Goal: Information Seeking & Learning: Learn about a topic

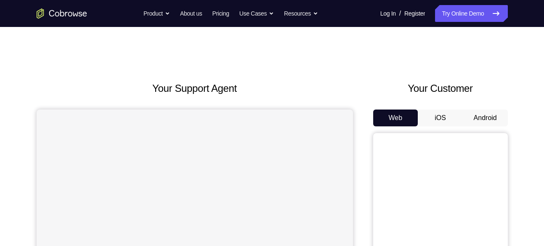
click at [478, 113] on button "Android" at bounding box center [485, 117] width 45 height 17
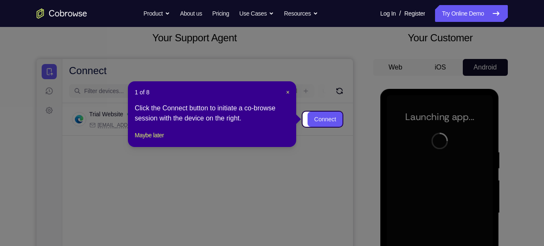
scroll to position [50, 0]
click at [286, 93] on span "×" at bounding box center [287, 92] width 3 height 7
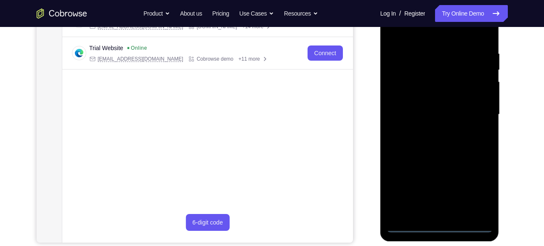
click at [441, 222] on div at bounding box center [440, 115] width 106 height 236
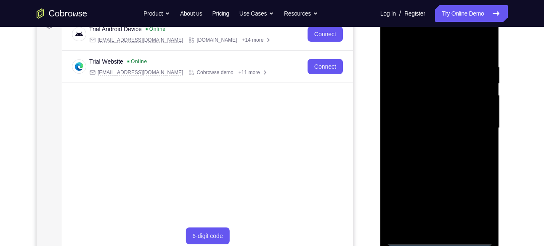
scroll to position [135, 0]
click at [439, 239] on div at bounding box center [440, 129] width 106 height 236
click at [478, 208] on div at bounding box center [440, 129] width 106 height 236
click at [418, 33] on div at bounding box center [440, 129] width 106 height 236
click at [477, 121] on div at bounding box center [440, 129] width 106 height 236
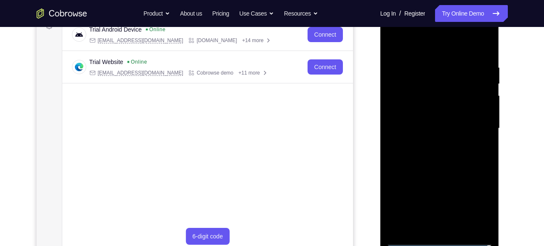
click at [430, 142] on div at bounding box center [440, 129] width 106 height 236
click at [434, 122] on div at bounding box center [440, 129] width 106 height 236
click at [435, 113] on div at bounding box center [440, 129] width 106 height 236
click at [436, 127] on div at bounding box center [440, 129] width 106 height 236
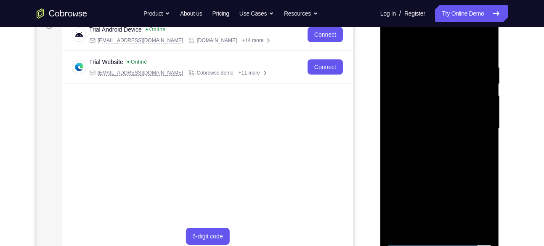
click at [435, 153] on div at bounding box center [440, 129] width 106 height 236
click at [445, 163] on div at bounding box center [440, 129] width 106 height 236
click at [460, 228] on div at bounding box center [440, 129] width 106 height 236
click at [437, 173] on div at bounding box center [440, 129] width 106 height 236
click at [443, 129] on div at bounding box center [440, 129] width 106 height 236
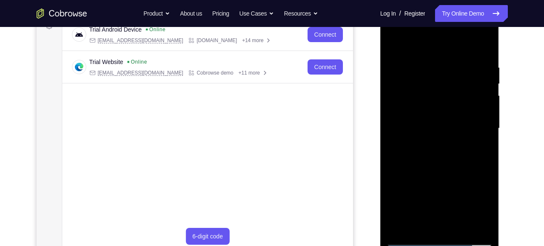
click at [443, 129] on div at bounding box center [440, 129] width 106 height 236
click at [424, 223] on div at bounding box center [440, 129] width 106 height 236
click at [485, 204] on div at bounding box center [440, 129] width 106 height 236
click at [470, 191] on div at bounding box center [440, 129] width 106 height 236
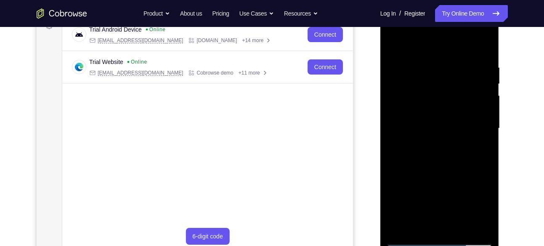
click at [481, 148] on div at bounding box center [440, 129] width 106 height 236
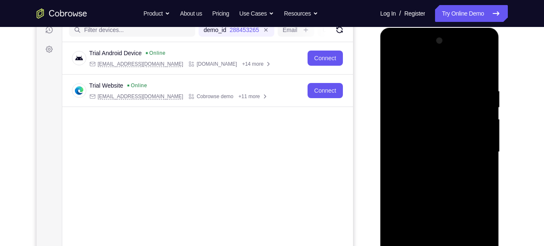
scroll to position [111, 0]
click at [395, 67] on div at bounding box center [440, 152] width 106 height 236
click at [430, 79] on div at bounding box center [440, 152] width 106 height 236
click at [427, 172] on div at bounding box center [440, 152] width 106 height 236
click at [392, 67] on div at bounding box center [440, 152] width 106 height 236
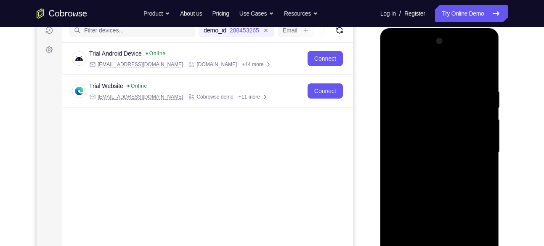
click at [441, 151] on div at bounding box center [440, 152] width 106 height 236
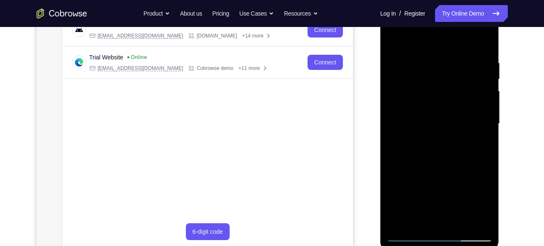
scroll to position [140, 0]
click at [426, 201] on div at bounding box center [440, 123] width 106 height 236
click at [394, 40] on div at bounding box center [440, 123] width 106 height 236
click at [395, 36] on div at bounding box center [440, 123] width 106 height 236
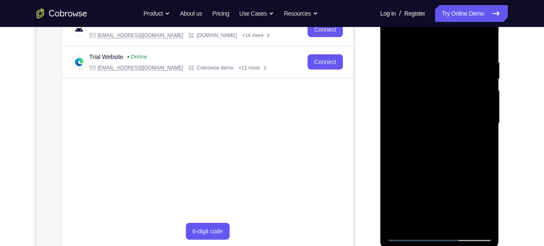
click at [429, 56] on div at bounding box center [440, 123] width 106 height 236
click at [474, 220] on div at bounding box center [440, 123] width 106 height 236
click at [475, 127] on div at bounding box center [440, 123] width 106 height 236
click at [474, 219] on div at bounding box center [440, 123] width 106 height 236
click at [480, 157] on div at bounding box center [440, 123] width 106 height 236
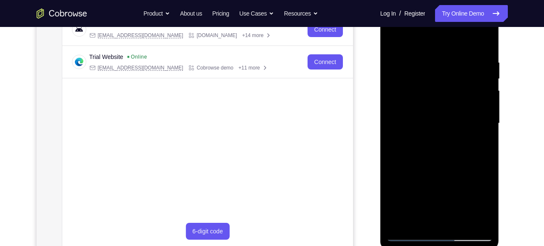
click at [472, 221] on div at bounding box center [440, 123] width 106 height 236
click at [485, 149] on div at bounding box center [440, 123] width 106 height 236
click at [471, 218] on div at bounding box center [440, 123] width 106 height 236
click at [482, 123] on div at bounding box center [440, 123] width 106 height 236
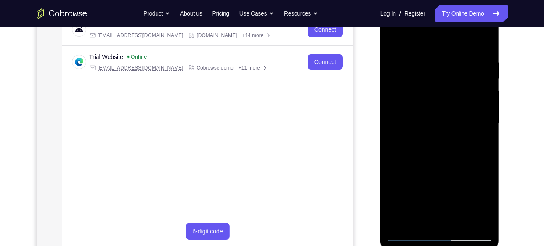
drag, startPoint x: 482, startPoint y: 123, endPoint x: 418, endPoint y: 131, distance: 64.4
click at [418, 131] on div at bounding box center [440, 123] width 106 height 236
click at [481, 124] on div at bounding box center [440, 123] width 106 height 236
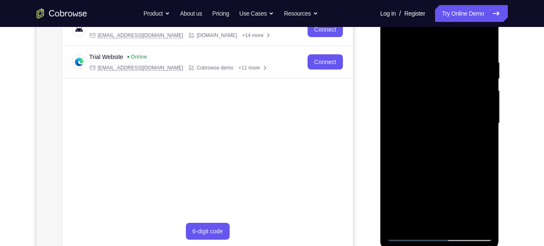
click at [481, 124] on div at bounding box center [440, 123] width 106 height 236
click at [474, 218] on div at bounding box center [440, 123] width 106 height 236
click at [479, 162] on div at bounding box center [440, 123] width 106 height 236
click at [472, 222] on div at bounding box center [440, 123] width 106 height 236
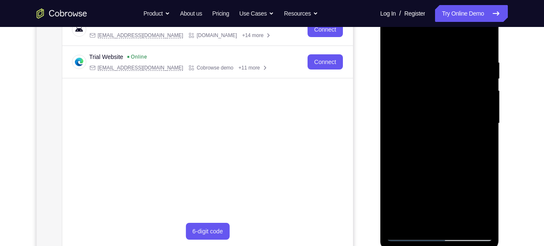
click at [474, 160] on div at bounding box center [440, 123] width 106 height 236
click at [472, 215] on div at bounding box center [440, 123] width 106 height 236
click at [485, 138] on div at bounding box center [440, 123] width 106 height 236
click at [474, 218] on div at bounding box center [440, 123] width 106 height 236
click at [476, 135] on div at bounding box center [440, 123] width 106 height 236
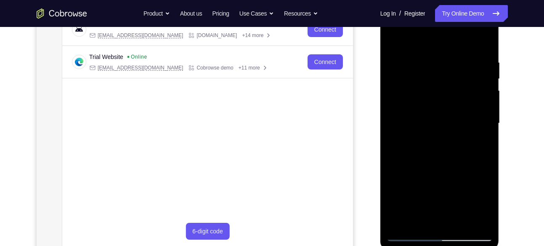
click at [476, 135] on div at bounding box center [440, 123] width 106 height 236
drag, startPoint x: 476, startPoint y: 135, endPoint x: 421, endPoint y: 142, distance: 55.9
click at [421, 142] on div at bounding box center [440, 123] width 106 height 236
click at [484, 41] on div at bounding box center [440, 123] width 106 height 236
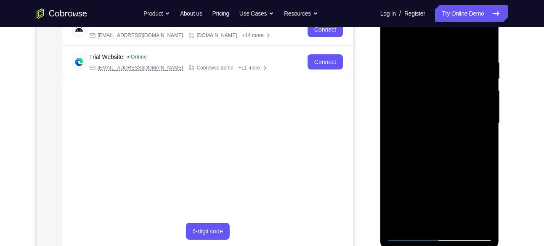
click at [401, 220] on div at bounding box center [440, 123] width 106 height 236
drag, startPoint x: 418, startPoint y: 150, endPoint x: 422, endPoint y: 189, distance: 38.9
click at [422, 189] on div at bounding box center [440, 123] width 106 height 236
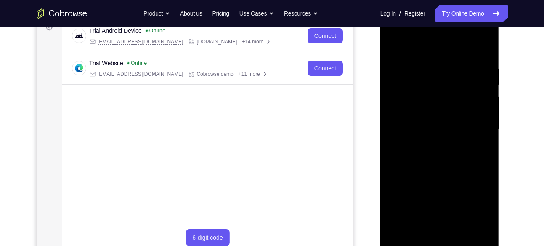
scroll to position [133, 0]
drag, startPoint x: 441, startPoint y: 104, endPoint x: 441, endPoint y: 160, distance: 55.5
click at [441, 160] on div at bounding box center [440, 130] width 106 height 236
click at [427, 62] on div at bounding box center [440, 130] width 106 height 236
click at [474, 228] on div at bounding box center [440, 130] width 106 height 236
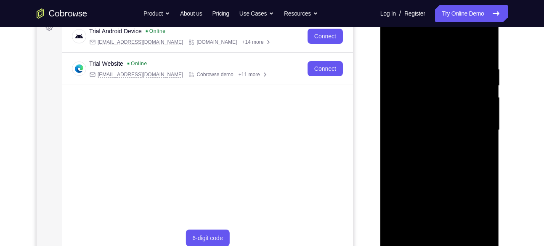
click at [471, 225] on div at bounding box center [440, 130] width 106 height 236
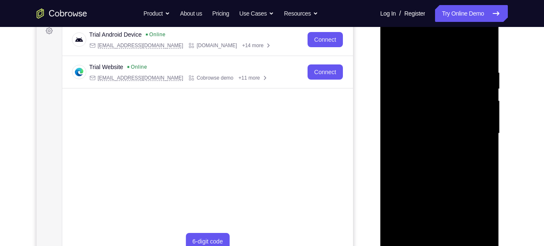
scroll to position [129, 0]
drag, startPoint x: 407, startPoint y: 106, endPoint x: 530, endPoint y: 98, distance: 123.5
click at [500, 98] on html "Online web based iOS Simulators and Android Emulators. Run iPhone, iPad, Mobile…" at bounding box center [440, 136] width 120 height 252
drag, startPoint x: 482, startPoint y: 113, endPoint x: 427, endPoint y: 119, distance: 55.4
click at [427, 119] on div at bounding box center [440, 134] width 106 height 236
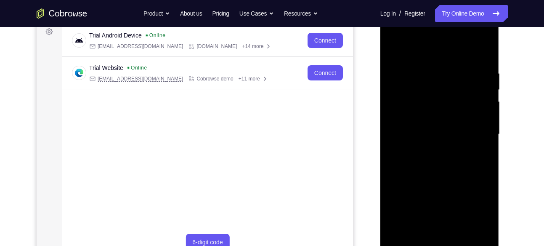
drag, startPoint x: 490, startPoint y: 117, endPoint x: 438, endPoint y: 115, distance: 52.2
click at [438, 115] on div at bounding box center [440, 134] width 106 height 236
drag, startPoint x: 481, startPoint y: 138, endPoint x: 428, endPoint y: 139, distance: 53.0
click at [428, 139] on div at bounding box center [440, 134] width 106 height 236
click at [483, 52] on div at bounding box center [440, 134] width 106 height 236
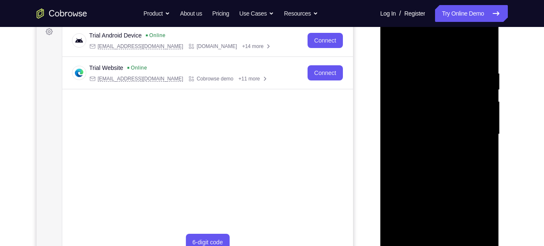
drag, startPoint x: 461, startPoint y: 97, endPoint x: 456, endPoint y: 148, distance: 51.5
click at [456, 148] on div at bounding box center [440, 134] width 106 height 236
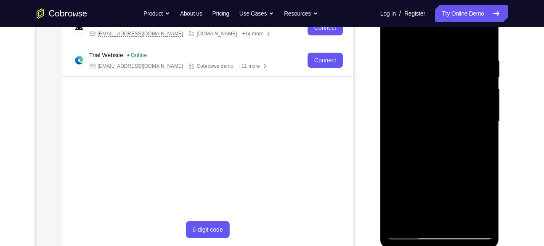
scroll to position [142, 0]
click at [461, 216] on div at bounding box center [440, 121] width 106 height 236
click at [433, 51] on div at bounding box center [440, 121] width 106 height 236
click at [420, 138] on div at bounding box center [440, 121] width 106 height 236
click at [423, 216] on div at bounding box center [440, 121] width 106 height 236
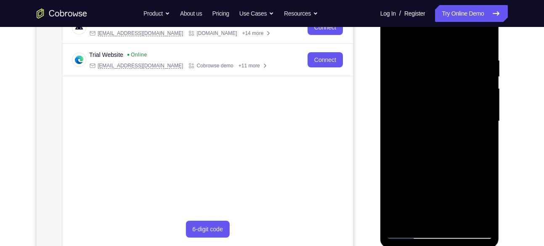
click at [479, 144] on div at bounding box center [440, 121] width 106 height 236
click at [394, 37] on div at bounding box center [440, 121] width 106 height 236
click at [424, 177] on div at bounding box center [440, 121] width 106 height 236
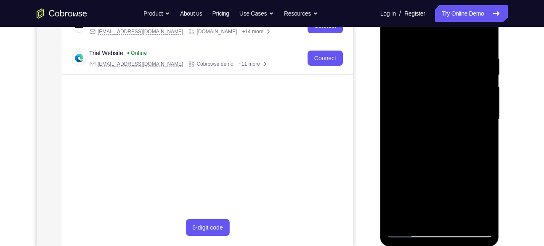
scroll to position [143, 0]
click at [394, 37] on div at bounding box center [440, 120] width 106 height 236
click at [418, 213] on div at bounding box center [440, 120] width 106 height 236
click at [393, 37] on div at bounding box center [440, 120] width 106 height 236
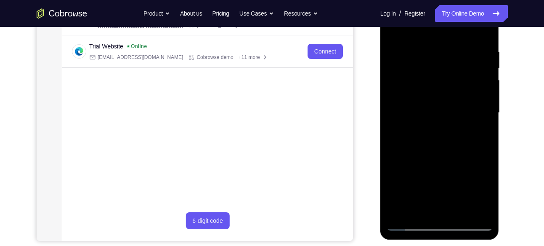
scroll to position [167, 0]
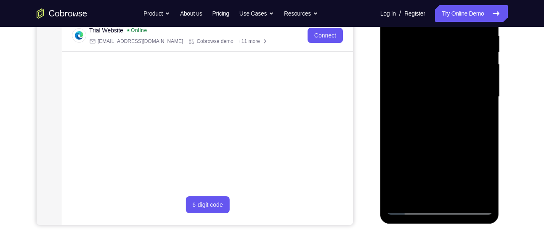
click at [432, 172] on div at bounding box center [440, 97] width 106 height 236
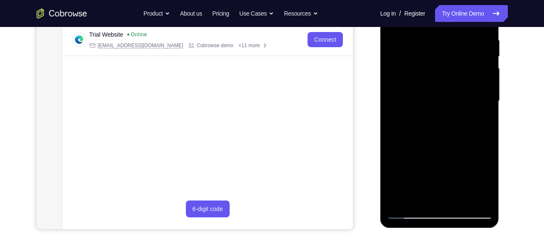
scroll to position [162, 0]
click at [391, 30] on div at bounding box center [440, 102] width 106 height 236
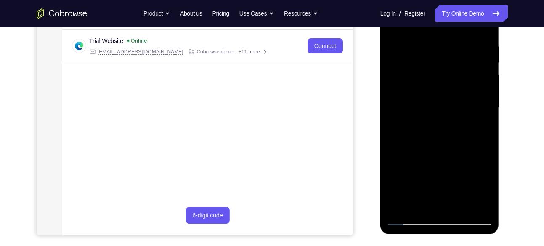
scroll to position [156, 0]
click at [453, 207] on div at bounding box center [440, 108] width 106 height 236
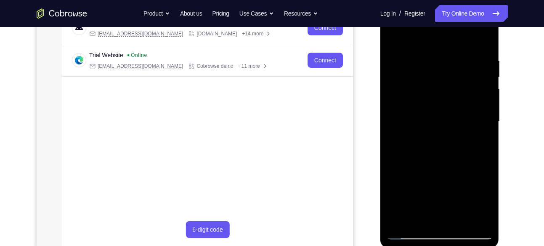
click at [390, 35] on div at bounding box center [440, 122] width 106 height 236
click at [429, 50] on div at bounding box center [440, 122] width 106 height 236
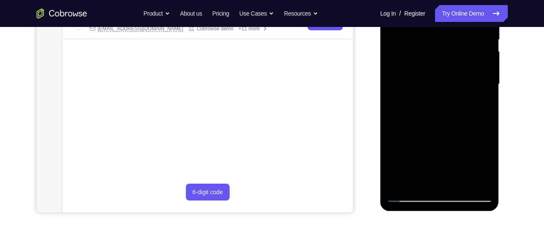
scroll to position [180, 0]
click at [426, 174] on div at bounding box center [440, 84] width 106 height 236
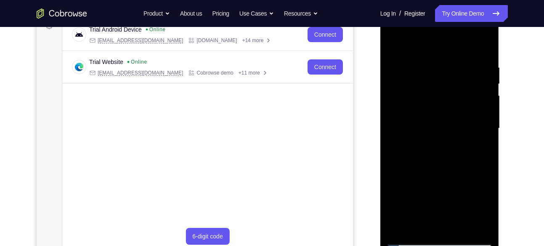
scroll to position [135, 0]
click at [405, 49] on div at bounding box center [440, 129] width 106 height 236
click at [476, 148] on div at bounding box center [440, 129] width 106 height 236
click at [402, 230] on div at bounding box center [440, 129] width 106 height 236
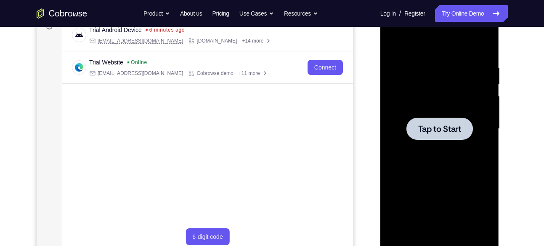
click at [450, 127] on span "Tap to Start" at bounding box center [439, 128] width 43 height 8
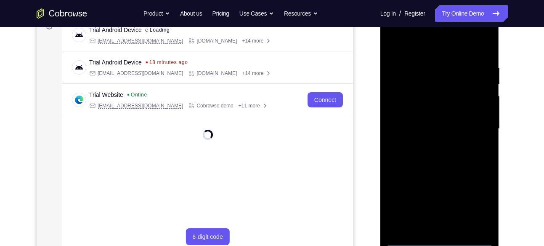
click at [439, 236] on div at bounding box center [440, 129] width 106 height 236
click at [438, 241] on div at bounding box center [440, 129] width 106 height 236
click at [475, 203] on div at bounding box center [440, 129] width 106 height 236
click at [479, 202] on div at bounding box center [440, 129] width 106 height 236
click at [403, 31] on div at bounding box center [440, 129] width 106 height 236
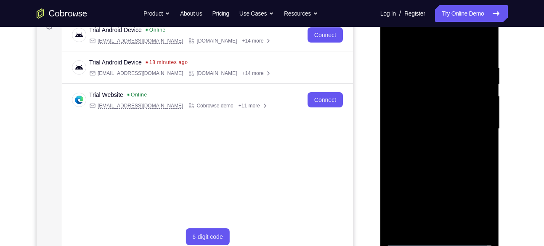
click at [477, 126] on div at bounding box center [440, 129] width 106 height 236
click at [432, 141] on div at bounding box center [440, 129] width 106 height 236
click at [438, 116] on div at bounding box center [440, 129] width 106 height 236
click at [438, 112] on div at bounding box center [440, 129] width 106 height 236
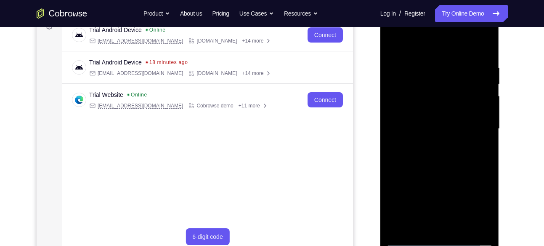
click at [434, 131] on div at bounding box center [440, 129] width 106 height 236
click at [446, 159] on div at bounding box center [440, 129] width 106 height 236
click at [442, 155] on div at bounding box center [440, 129] width 106 height 236
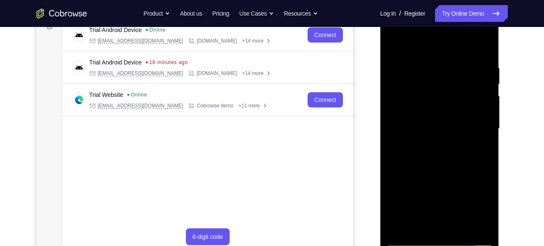
click at [444, 163] on div at bounding box center [440, 129] width 106 height 236
drag, startPoint x: 439, startPoint y: 182, endPoint x: 438, endPoint y: 130, distance: 52.2
click at [438, 130] on div at bounding box center [440, 129] width 106 height 236
drag, startPoint x: 436, startPoint y: 175, endPoint x: 436, endPoint y: 125, distance: 50.0
click at [436, 125] on div at bounding box center [440, 129] width 106 height 236
